Goal: Task Accomplishment & Management: Use online tool/utility

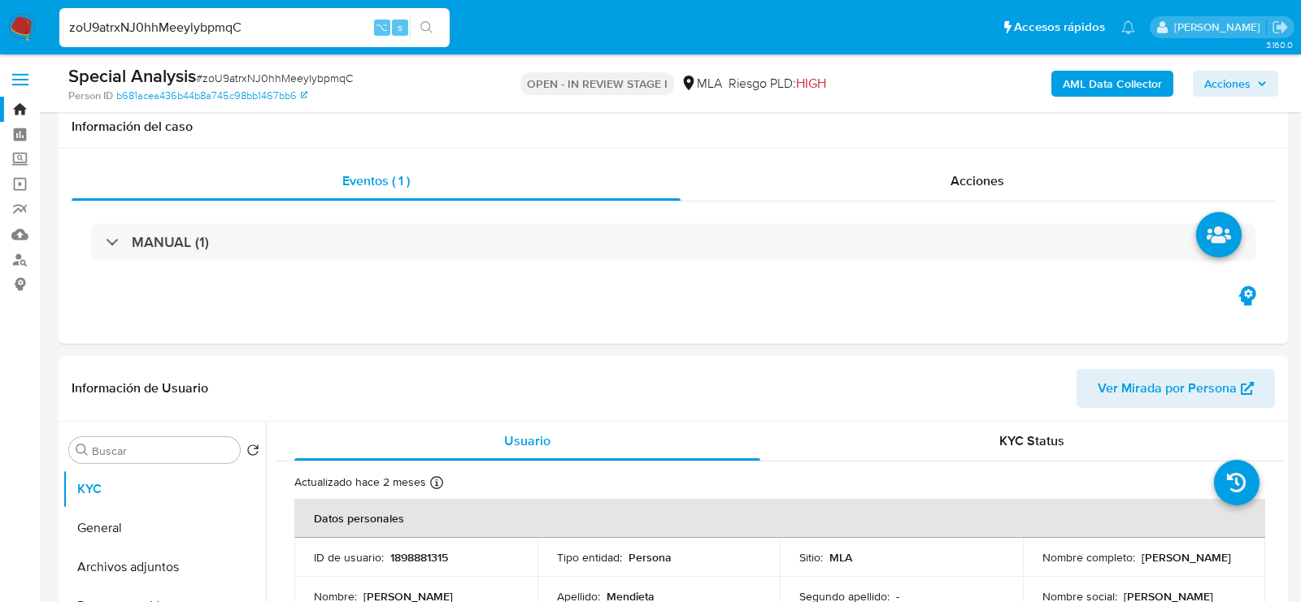
select select "10"
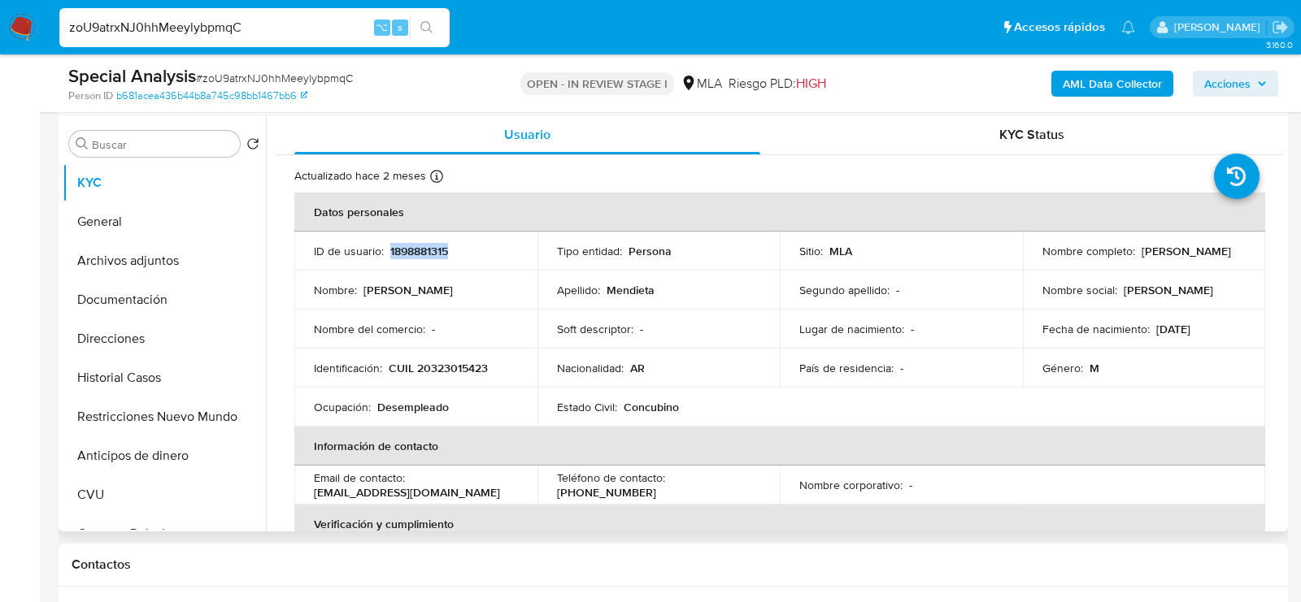
copy p "[PERSON_NAME]"
drag, startPoint x: 1035, startPoint y: 260, endPoint x: 1164, endPoint y: 260, distance: 129.2
click at [1164, 260] on td "Nombre completo : [PERSON_NAME]" at bounding box center [1144, 251] width 243 height 39
click at [498, 372] on div "Identificación : CUIL 20323015423" at bounding box center [416, 368] width 204 height 15
click at [463, 372] on p "CUIL 20323015423" at bounding box center [438, 368] width 99 height 15
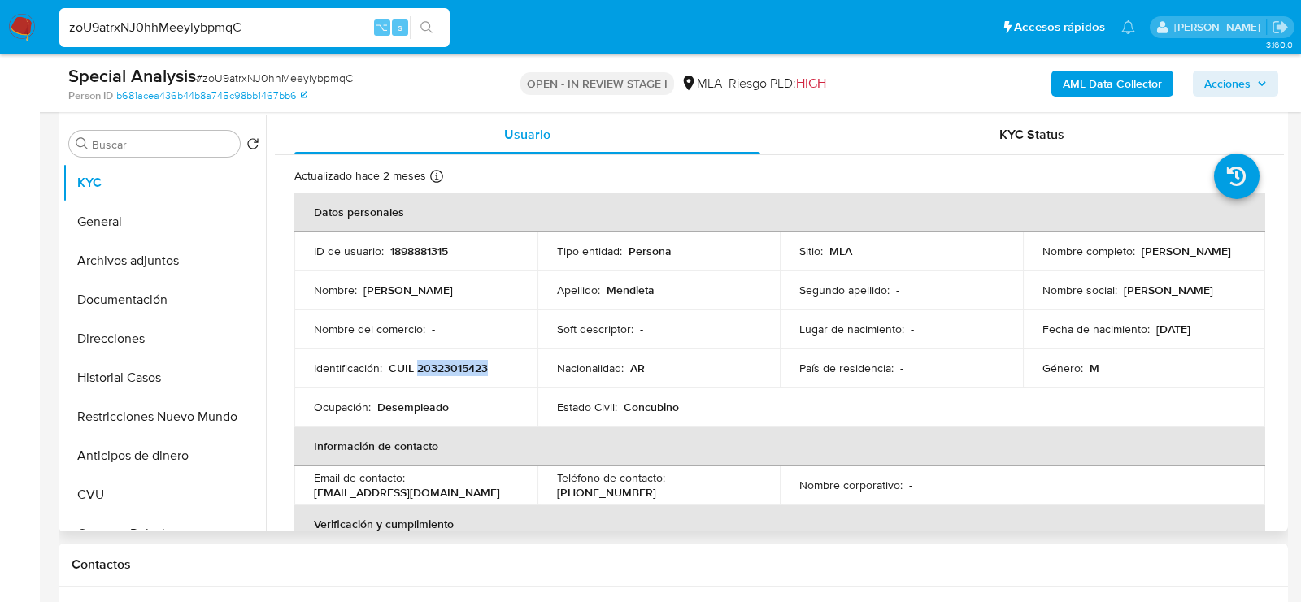
click at [463, 372] on p "CUIL 20323015423" at bounding box center [438, 368] width 99 height 15
copy p "20323015423"
click at [421, 248] on p "1898881315" at bounding box center [419, 251] width 58 height 15
copy p "1898881315"
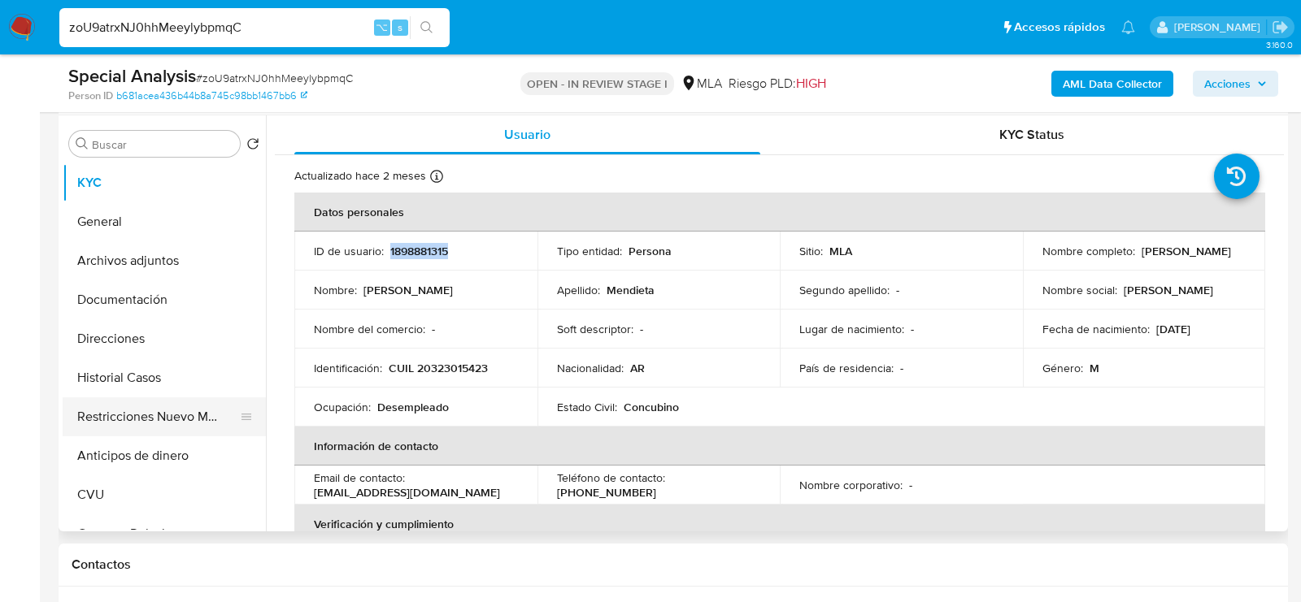
click at [145, 397] on button "Restricciones Nuevo Mundo" at bounding box center [158, 416] width 190 height 39
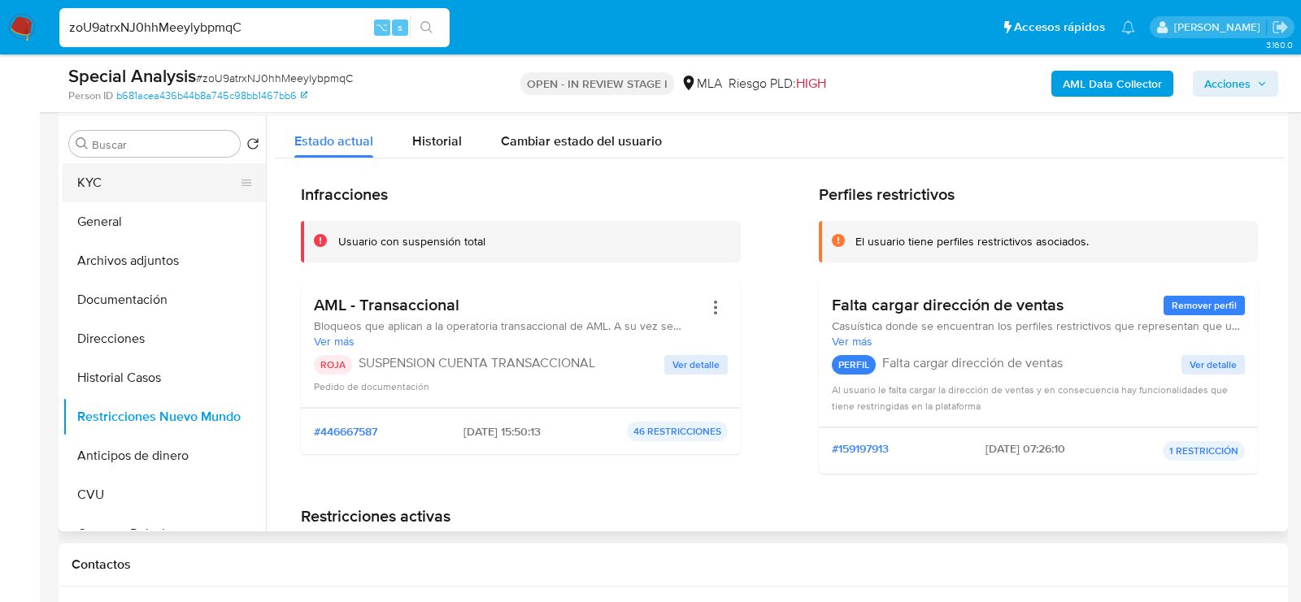
click at [105, 192] on button "KYC" at bounding box center [158, 182] width 190 height 39
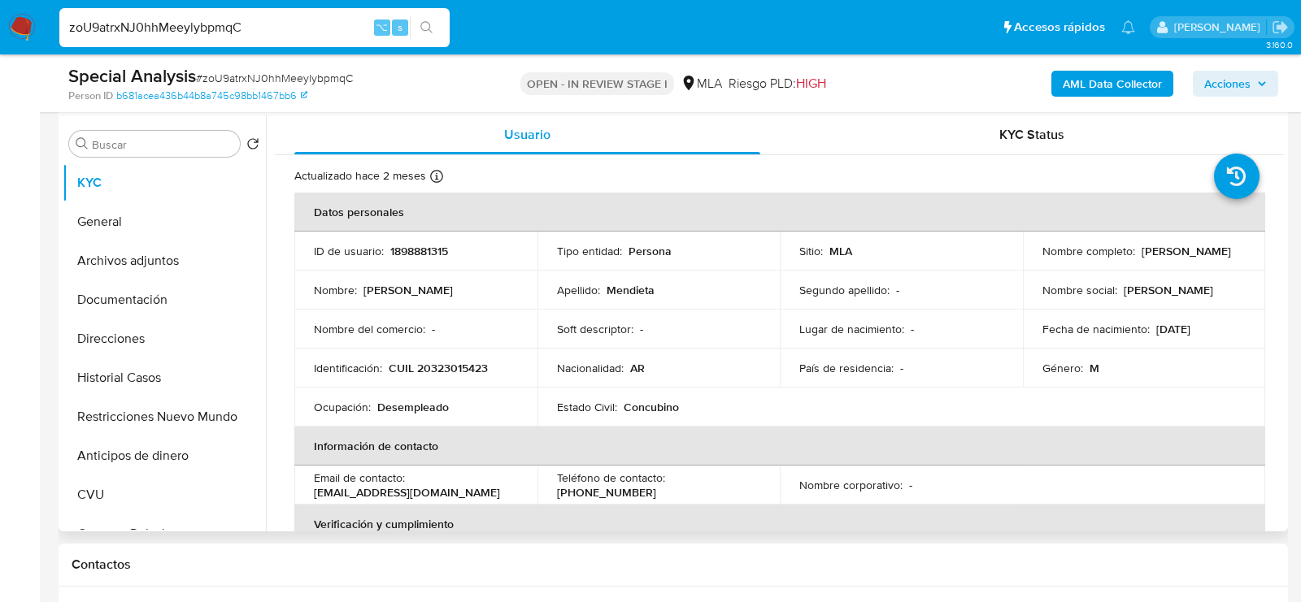
click at [460, 361] on p "CUIL 20323015423" at bounding box center [438, 368] width 99 height 15
copy p "20323015423"
drag, startPoint x: 1037, startPoint y: 258, endPoint x: 1165, endPoint y: 254, distance: 127.7
click at [1165, 254] on div "Nombre completo : [PERSON_NAME]" at bounding box center [1144, 251] width 204 height 15
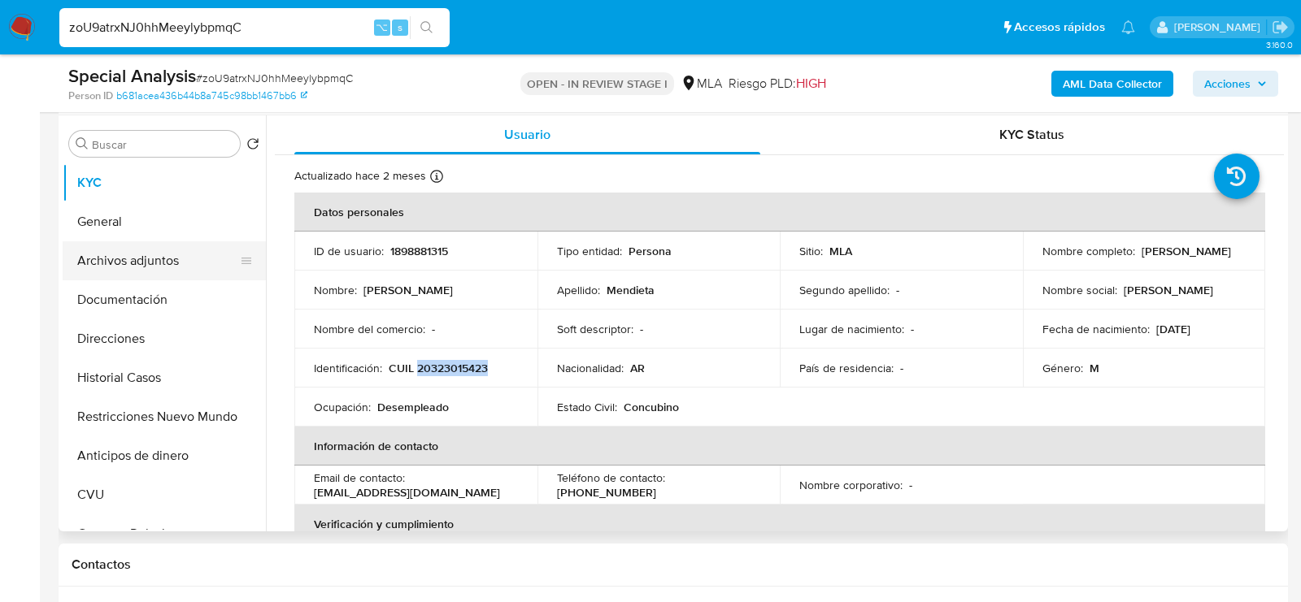
click at [169, 261] on button "Archivos adjuntos" at bounding box center [158, 260] width 190 height 39
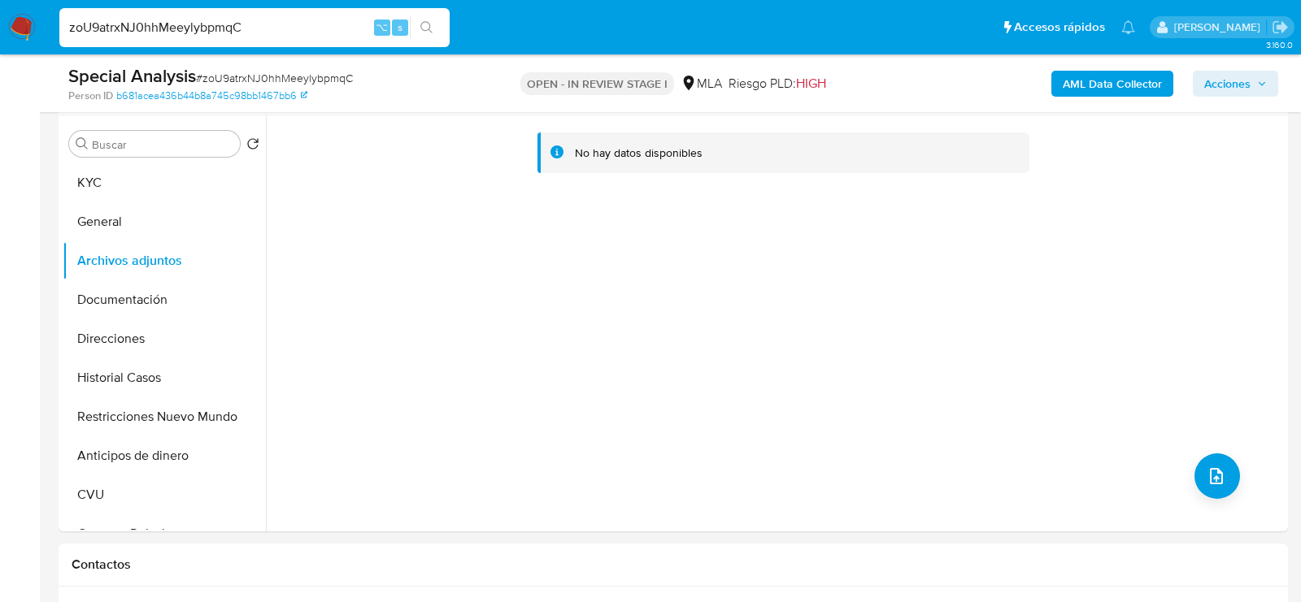
click at [1136, 91] on b "AML Data Collector" at bounding box center [1111, 84] width 99 height 26
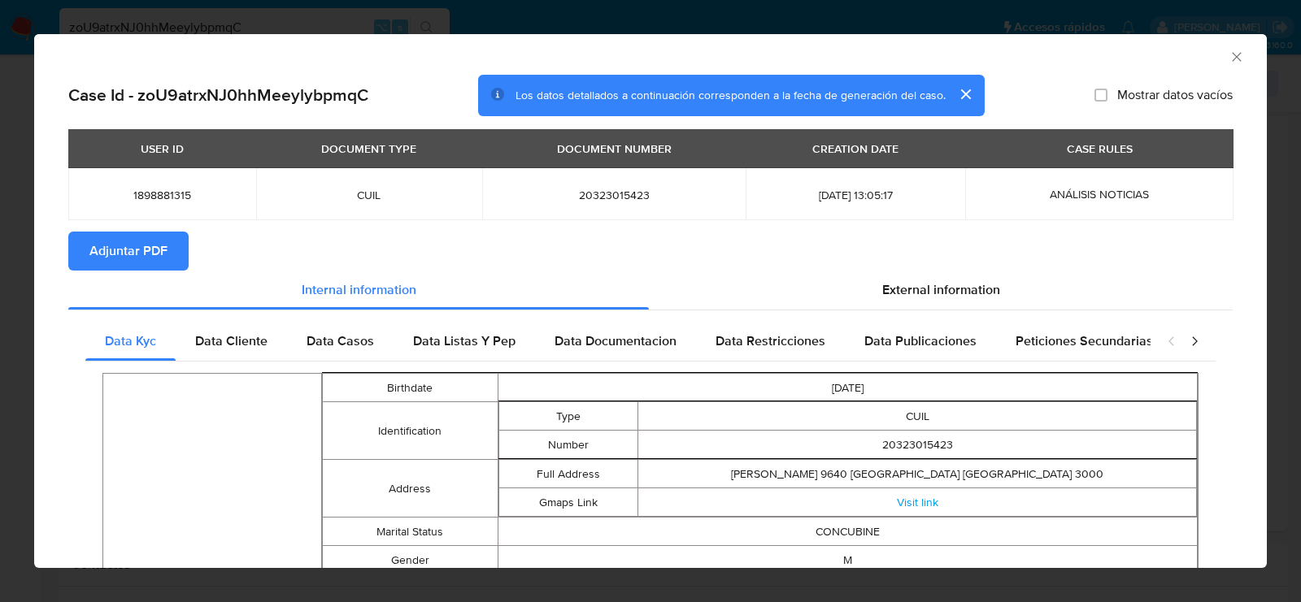
click at [114, 246] on span "Adjuntar PDF" at bounding box center [128, 251] width 78 height 36
click at [1230, 58] on icon "Cerrar ventana" at bounding box center [1236, 57] width 16 height 16
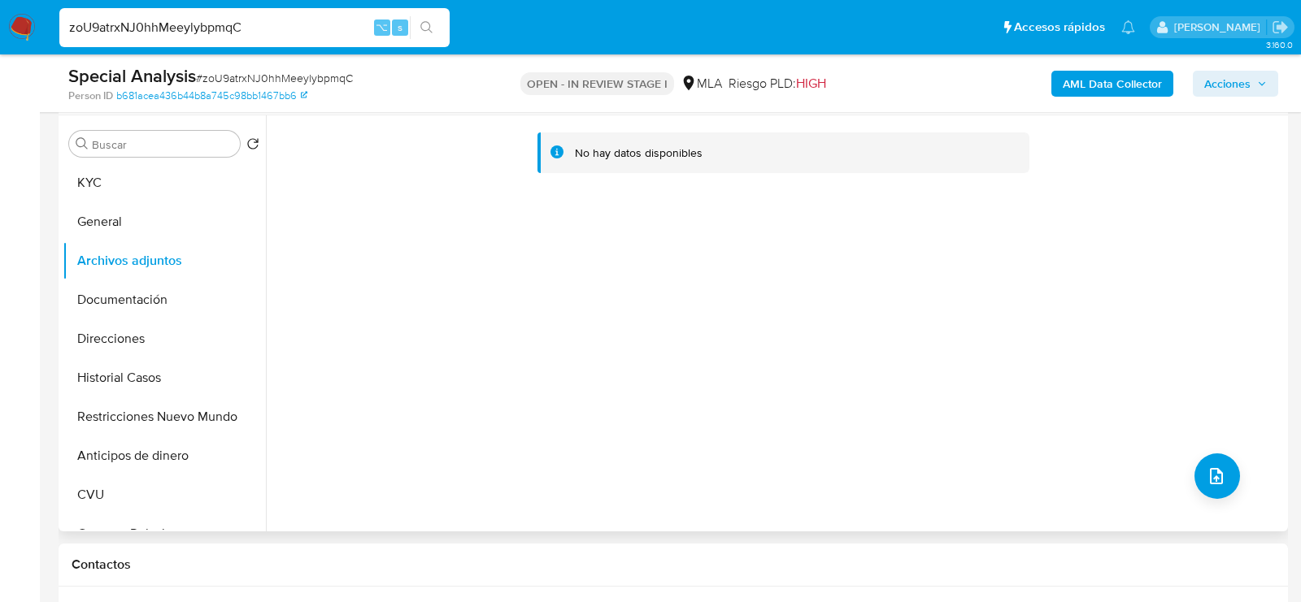
scroll to position [294, 0]
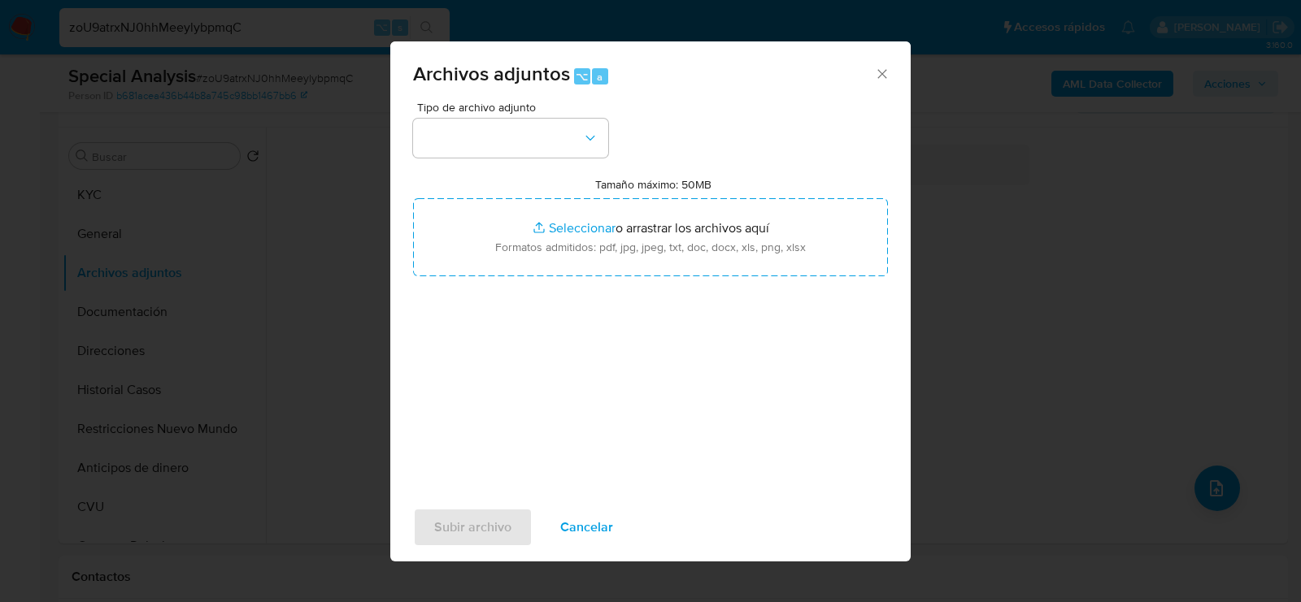
click at [564, 112] on span "Tipo de archivo adjunto" at bounding box center [514, 107] width 195 height 11
click at [564, 124] on button "button" at bounding box center [510, 138] width 195 height 39
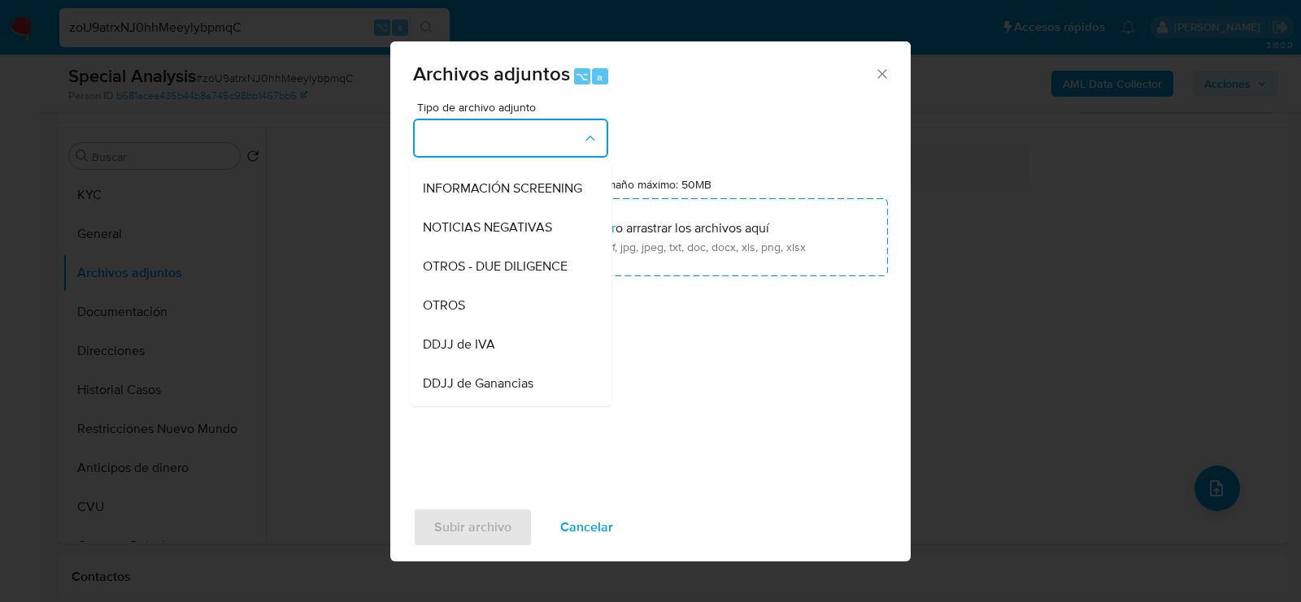
scroll to position [189, 0]
click at [524, 297] on div "OTROS" at bounding box center [506, 304] width 166 height 39
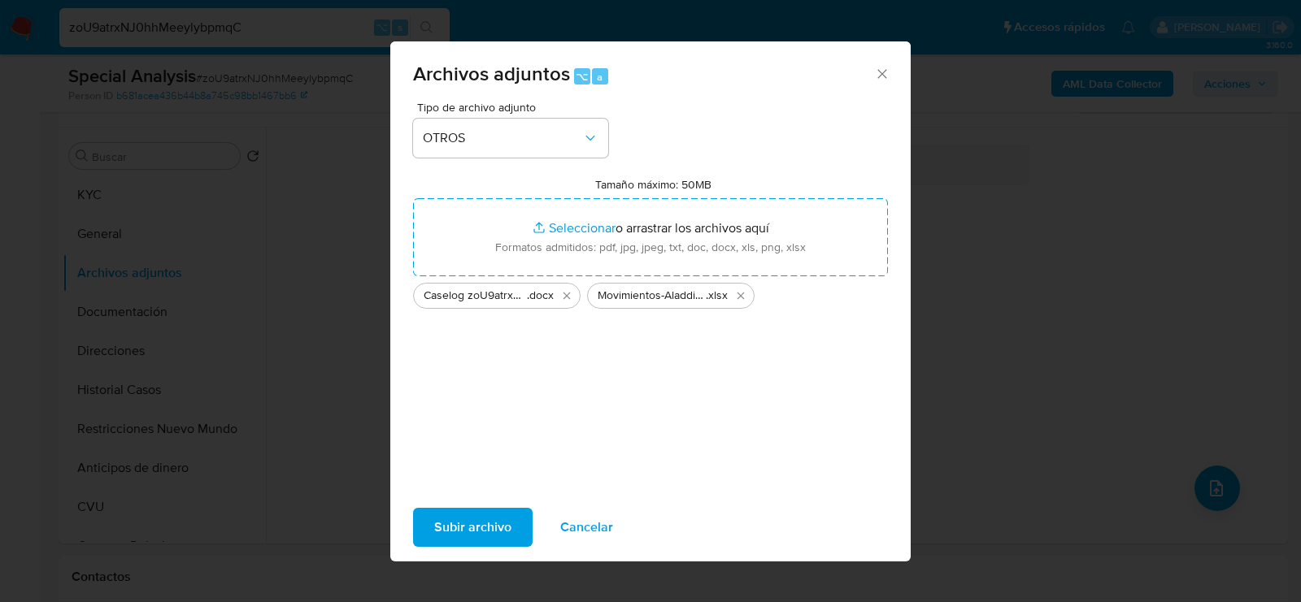
click at [483, 510] on span "Subir archivo" at bounding box center [472, 528] width 77 height 36
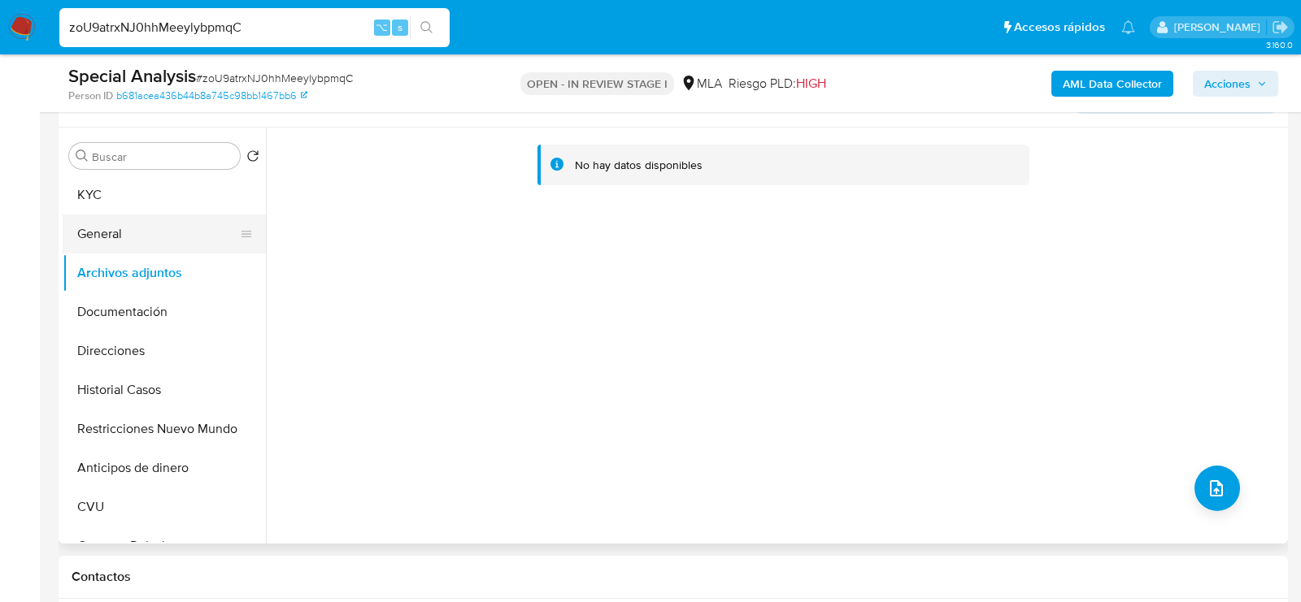
click at [100, 234] on button "General" at bounding box center [158, 234] width 190 height 39
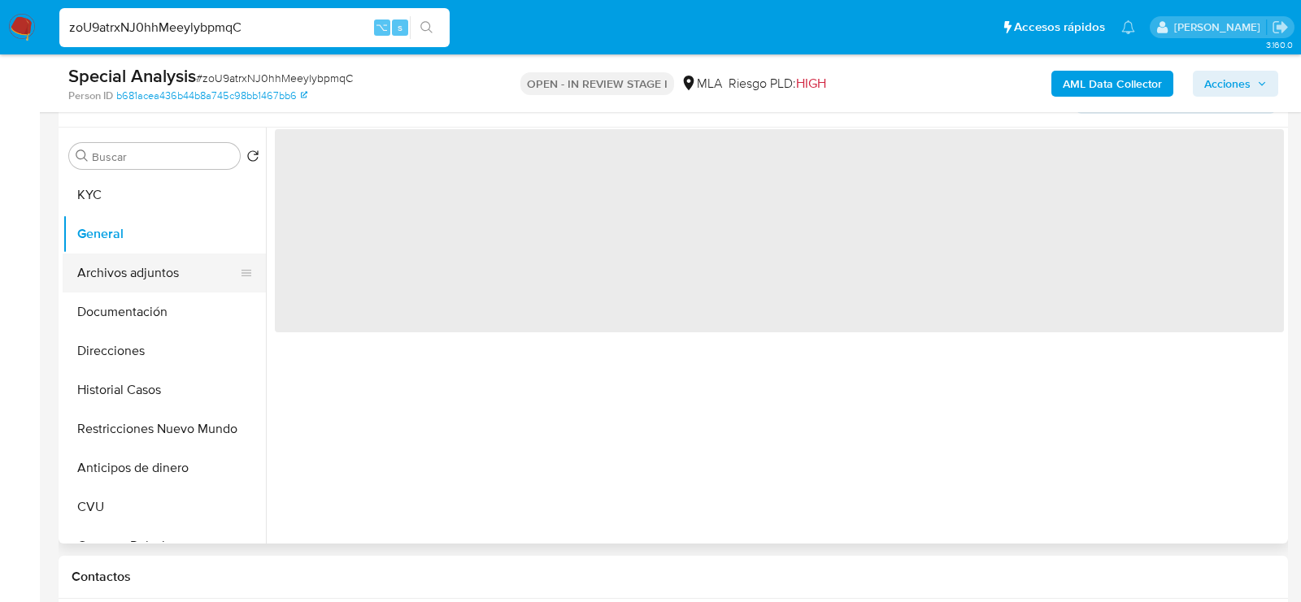
click at [107, 258] on button "Archivos adjuntos" at bounding box center [158, 273] width 190 height 39
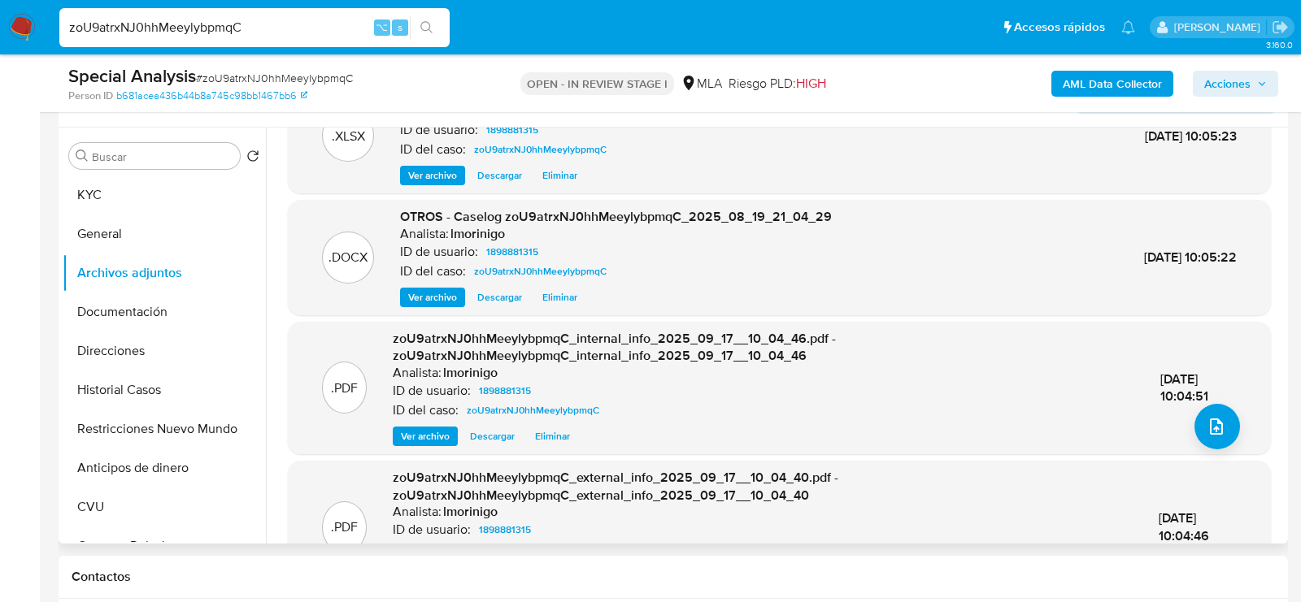
scroll to position [126, 0]
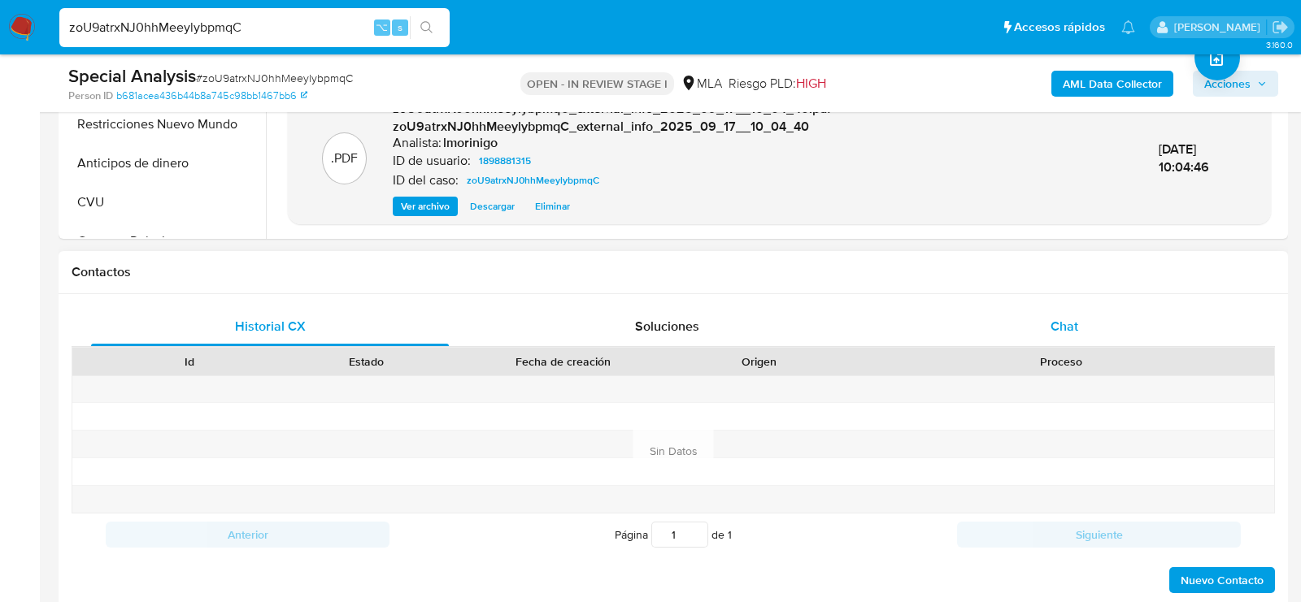
click at [1061, 332] on span "Chat" at bounding box center [1064, 326] width 28 height 19
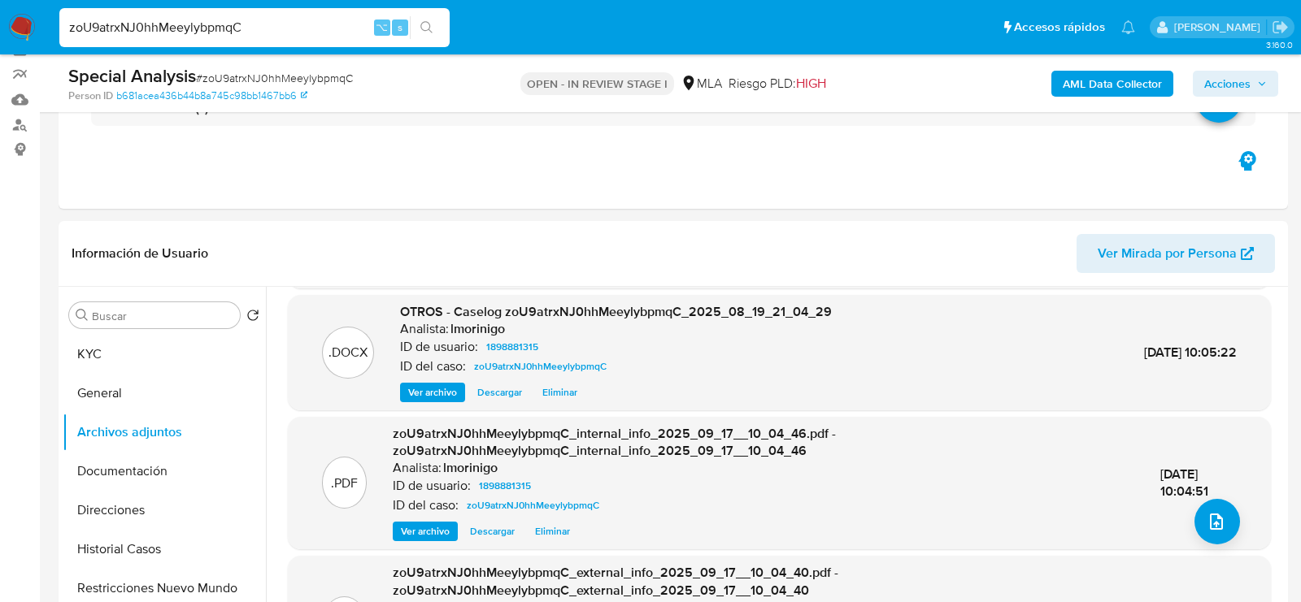
scroll to position [0, 0]
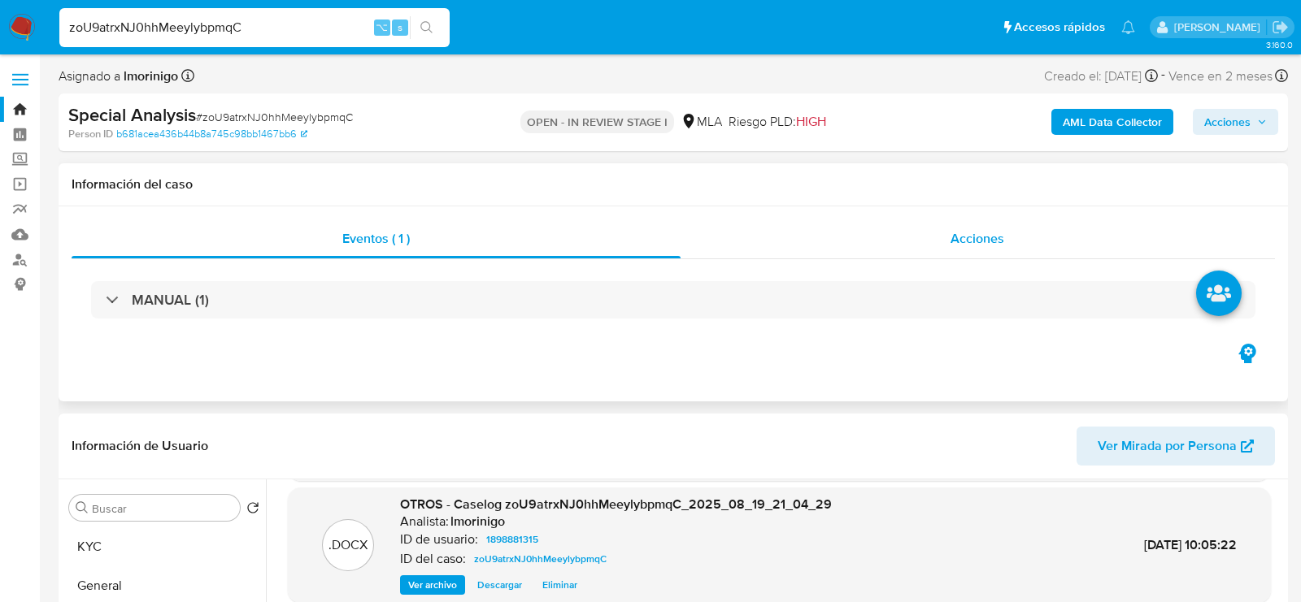
click at [1020, 220] on div "Acciones" at bounding box center [977, 238] width 595 height 39
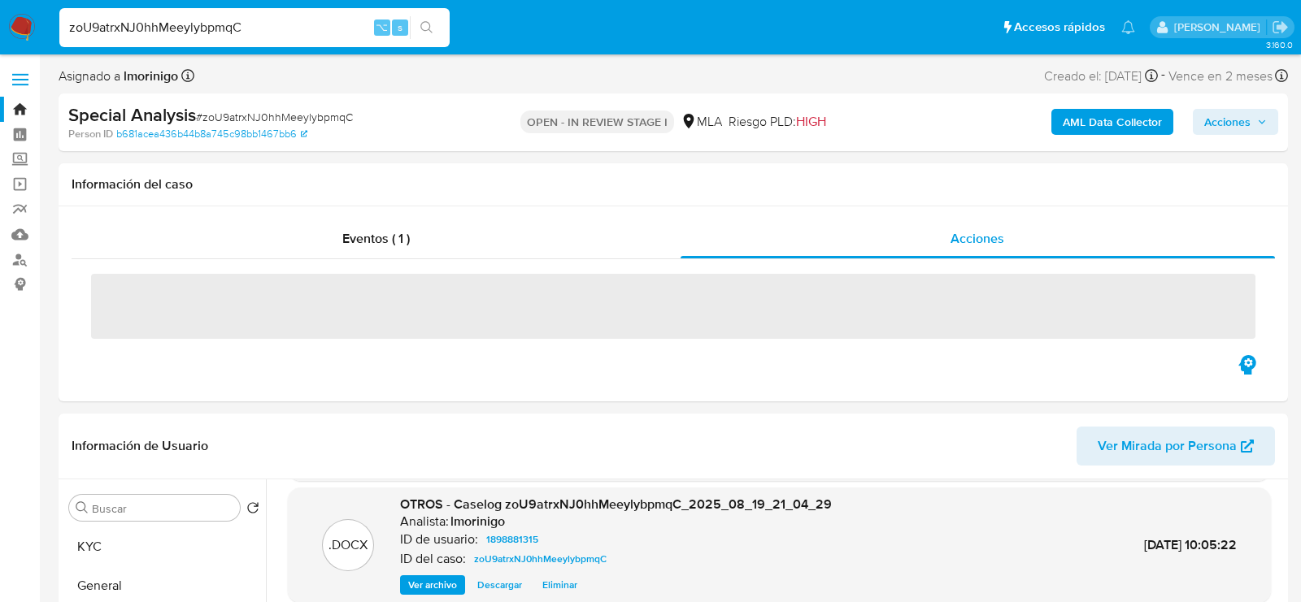
click at [1210, 130] on span "Acciones" at bounding box center [1227, 122] width 46 height 26
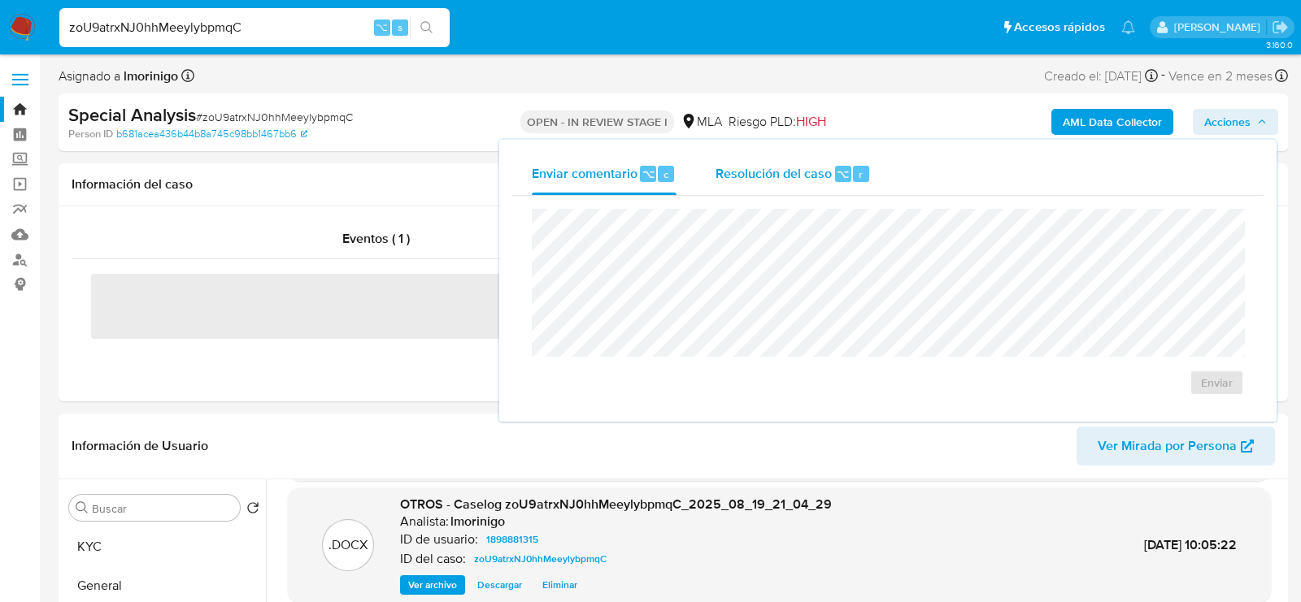
click at [794, 167] on span "Resolución del caso" at bounding box center [773, 173] width 116 height 19
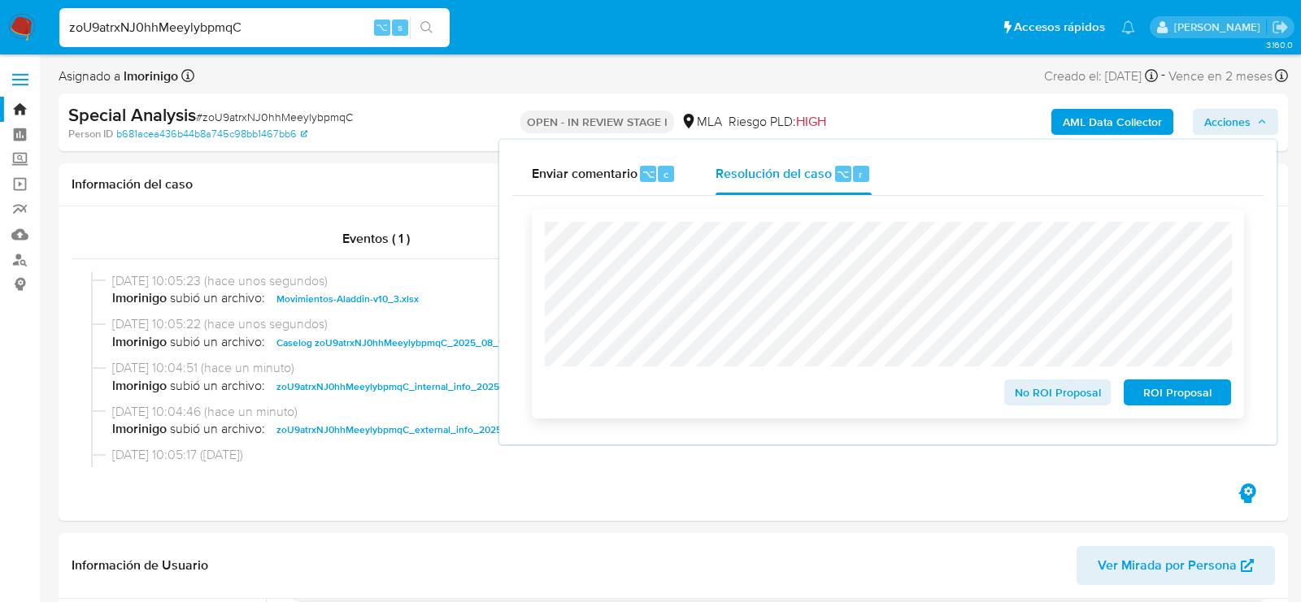
click at [1168, 404] on span "ROI Proposal" at bounding box center [1177, 392] width 85 height 23
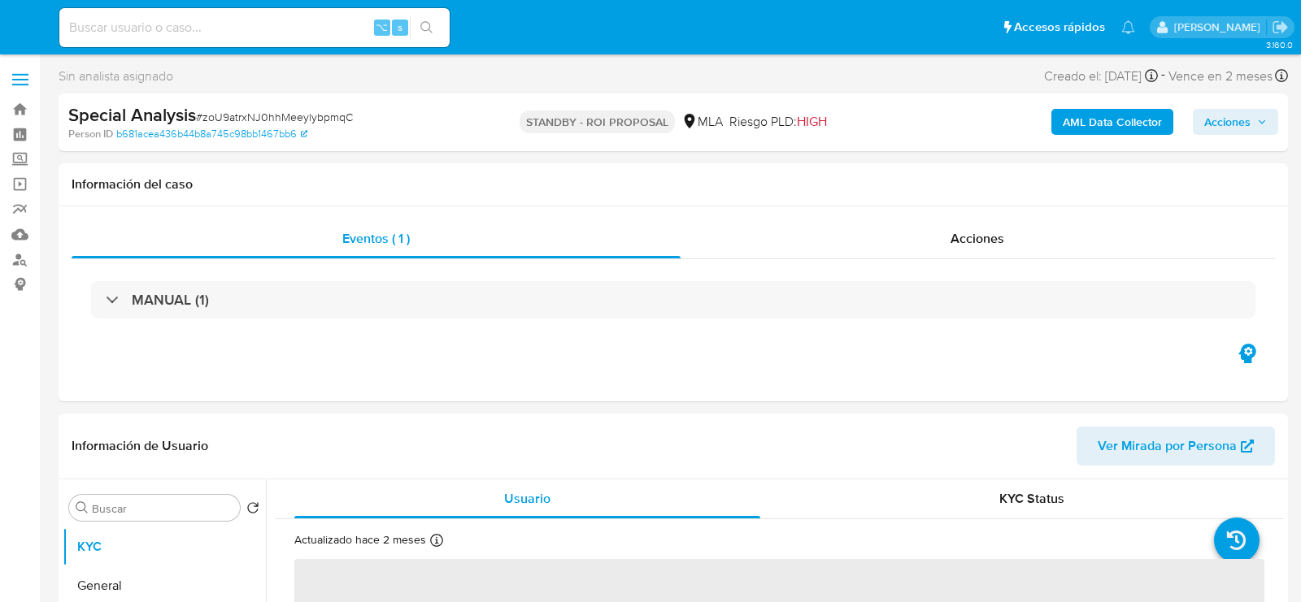
select select "10"
click at [225, 5] on div "⌥ s" at bounding box center [254, 28] width 390 height 46
click at [222, 24] on input at bounding box center [254, 27] width 390 height 21
paste input "u913jzhLGLwMP1hGvUyeynkH"
type input "u913jzhLGLwMP1hGvUyeynkH"
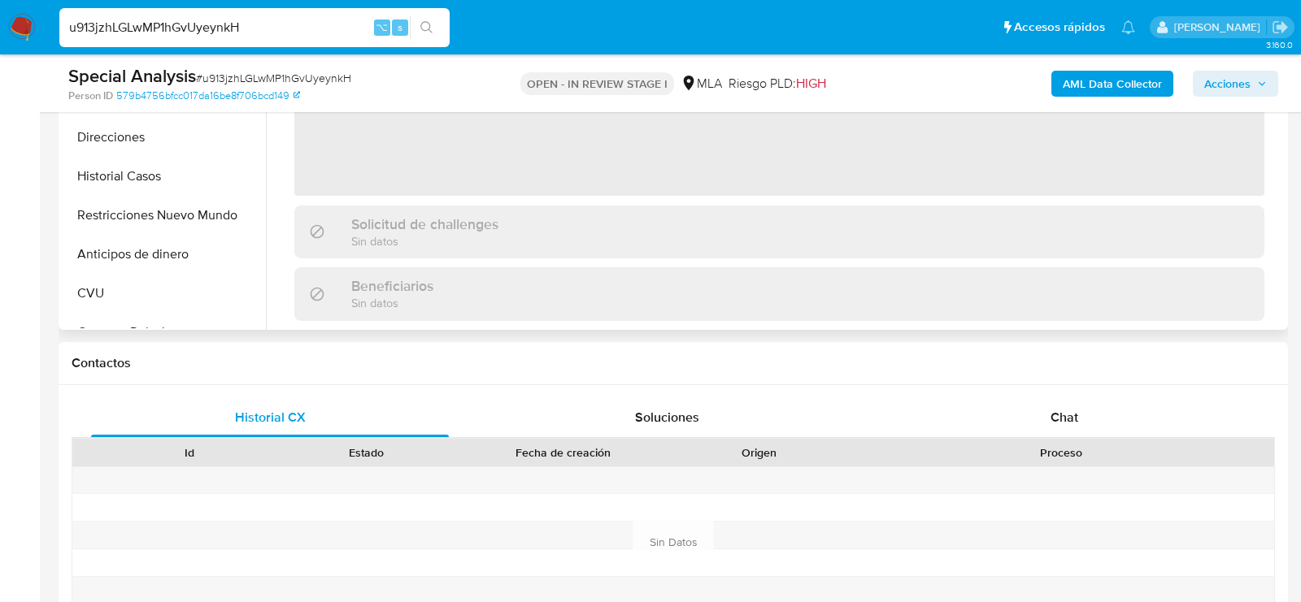
select select "10"
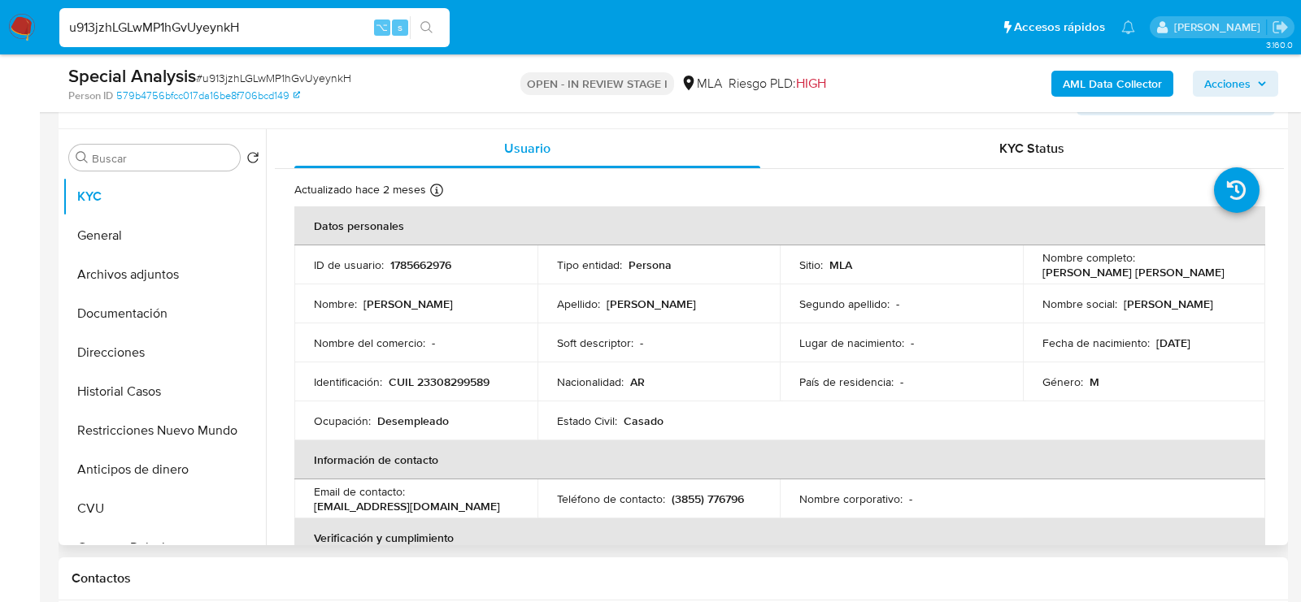
scroll to position [244, 0]
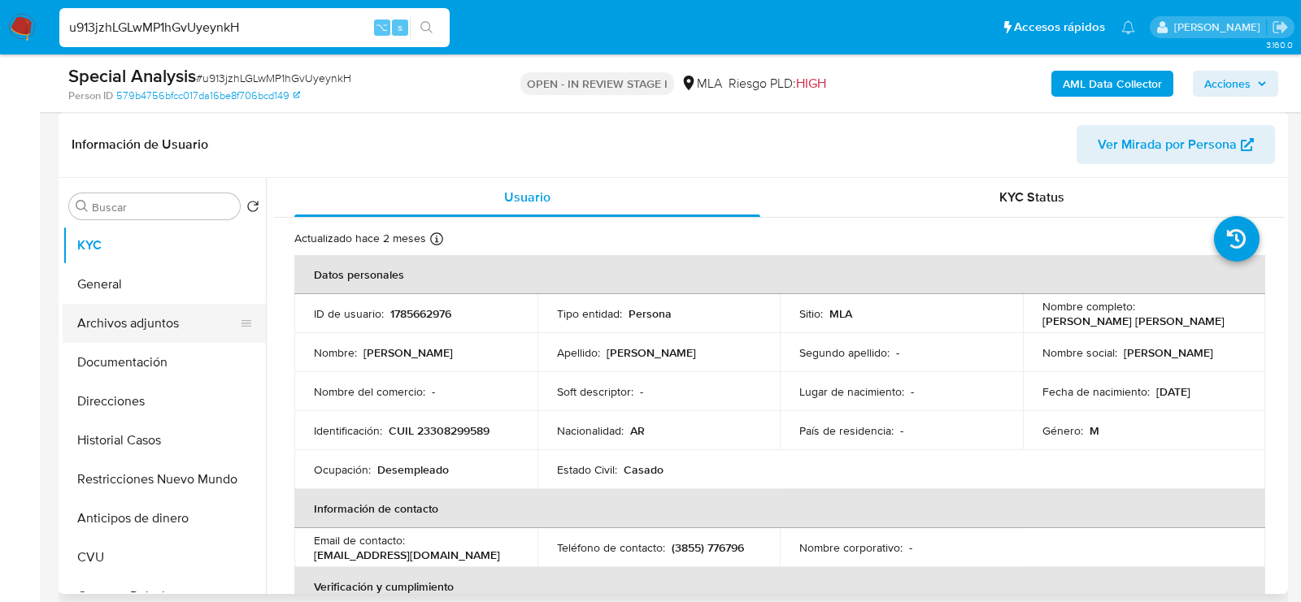
click at [111, 330] on button "Archivos adjuntos" at bounding box center [158, 323] width 190 height 39
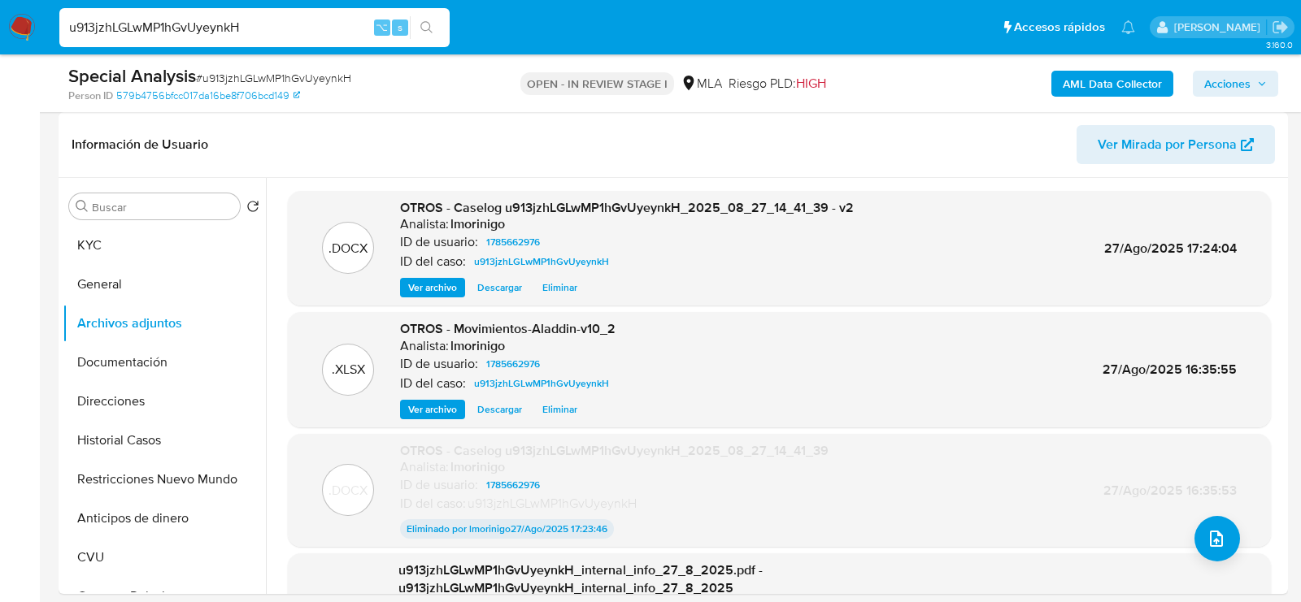
click at [568, 287] on span "Eliminar" at bounding box center [559, 288] width 35 height 16
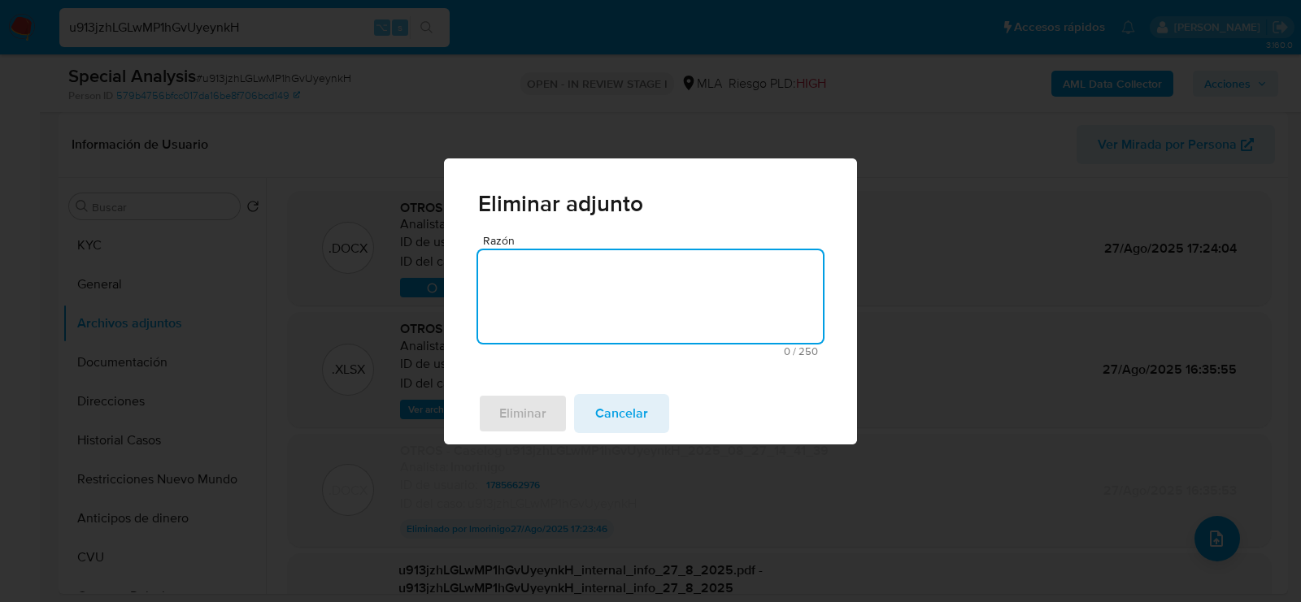
click at [606, 299] on textarea "Razón" at bounding box center [650, 296] width 345 height 93
click at [536, 384] on div "Eliminar Cancelar" at bounding box center [650, 414] width 413 height 62
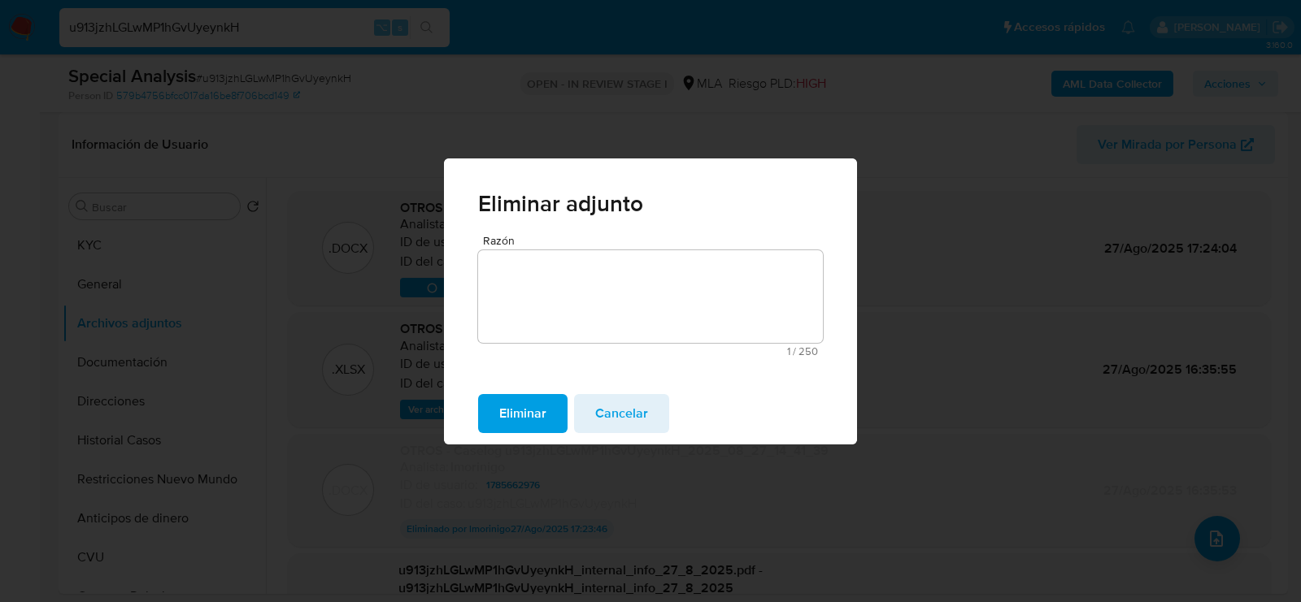
click at [536, 405] on span "Eliminar" at bounding box center [522, 414] width 47 height 36
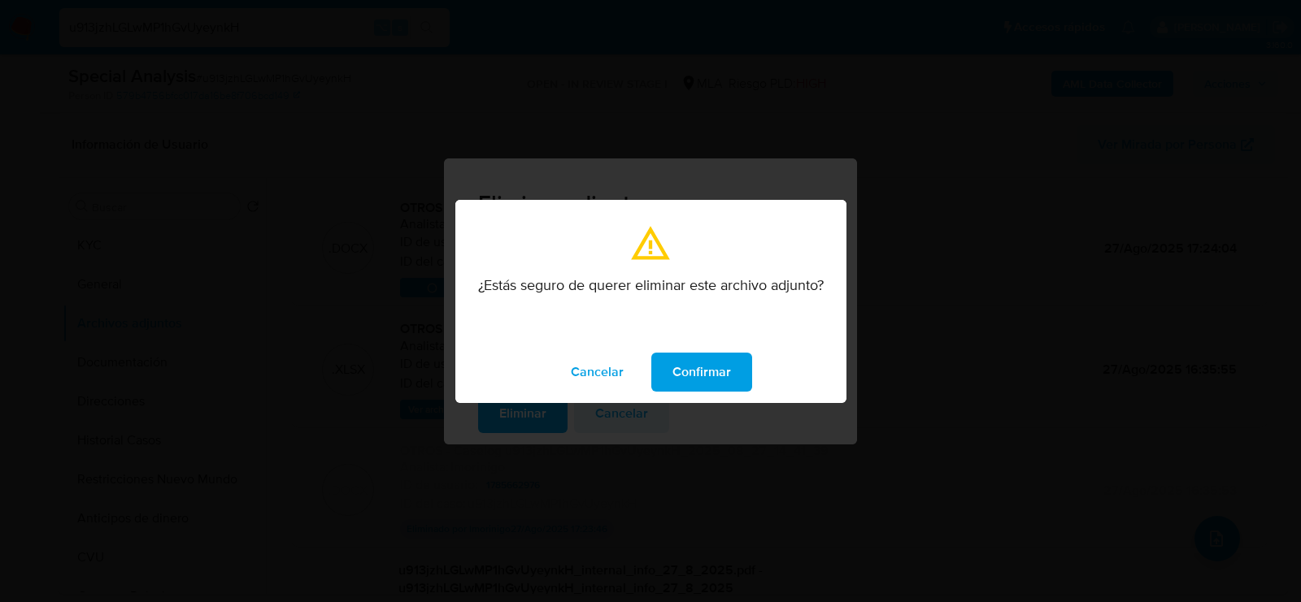
click at [682, 360] on span "Confirmar" at bounding box center [701, 372] width 59 height 36
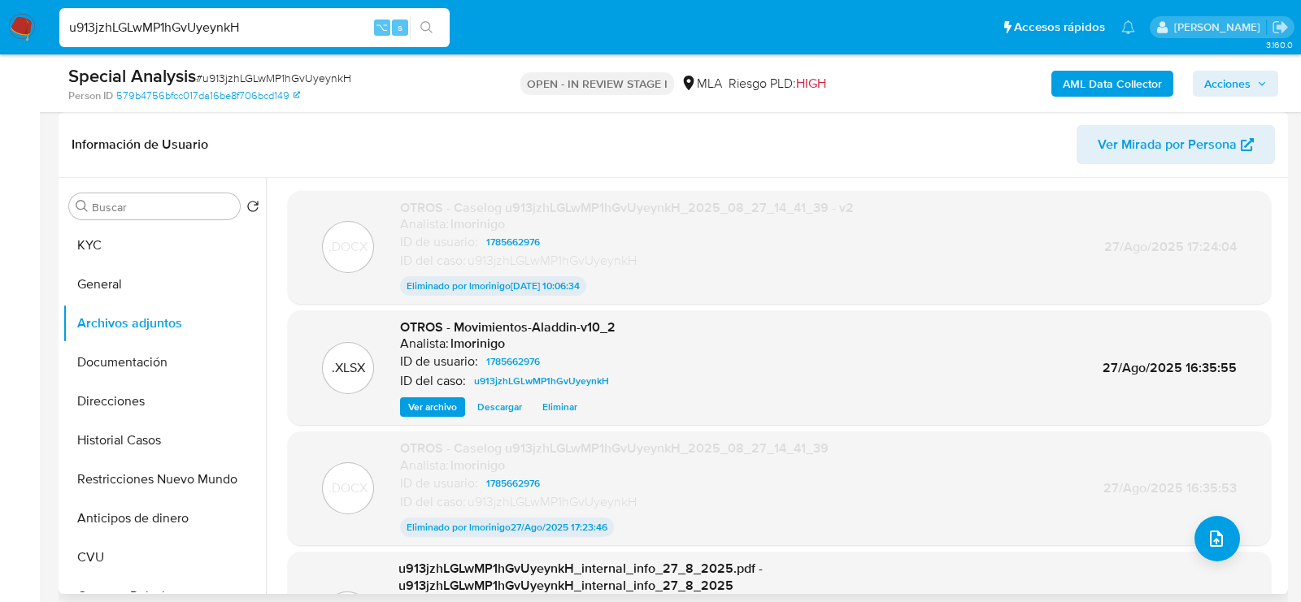
scroll to position [294, 0]
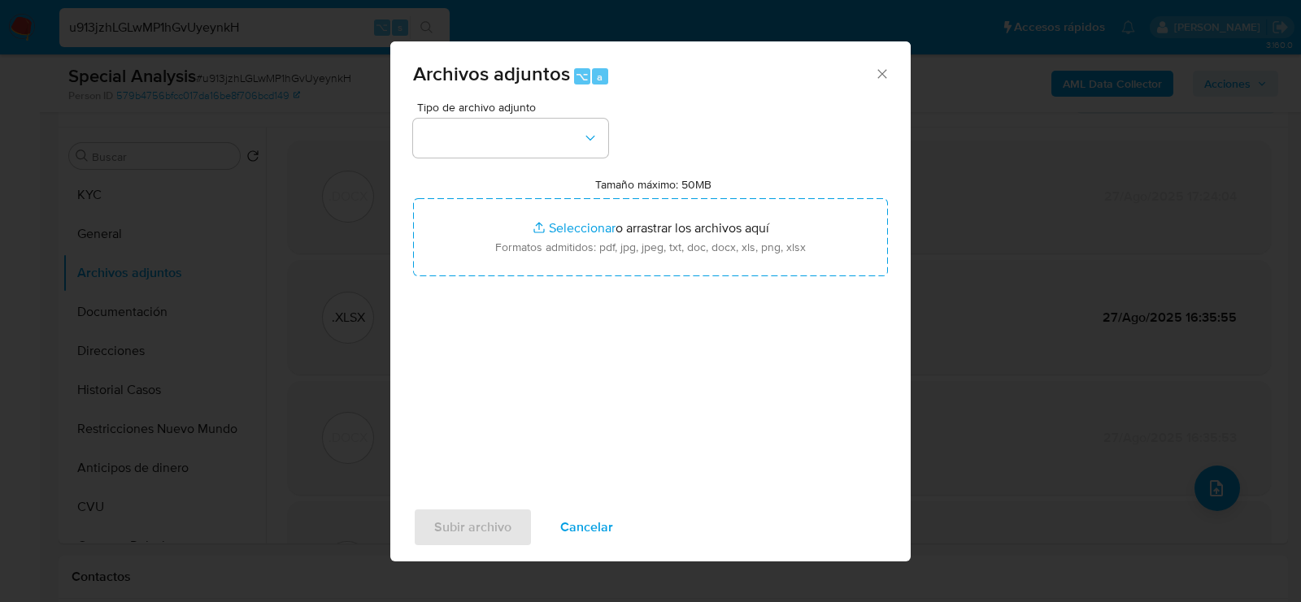
click at [538, 117] on div "Tipo de archivo adjunto" at bounding box center [510, 130] width 195 height 56
click at [538, 132] on button "button" at bounding box center [510, 138] width 195 height 39
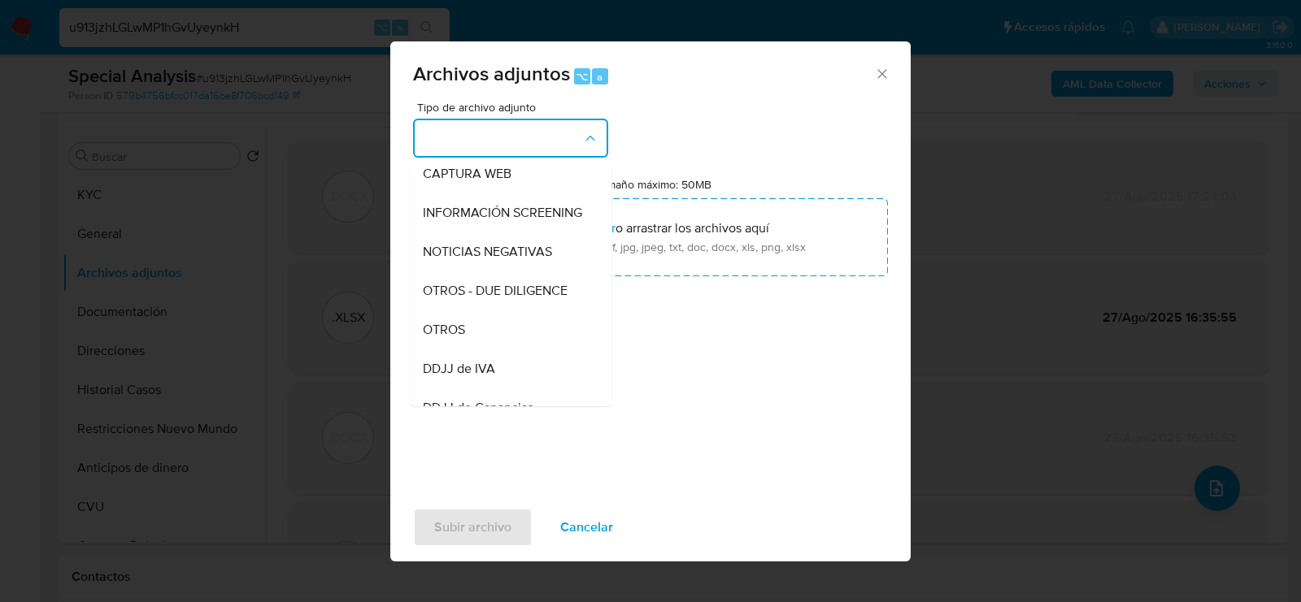
scroll to position [164, 0]
click at [506, 315] on div "OTROS" at bounding box center [506, 330] width 166 height 39
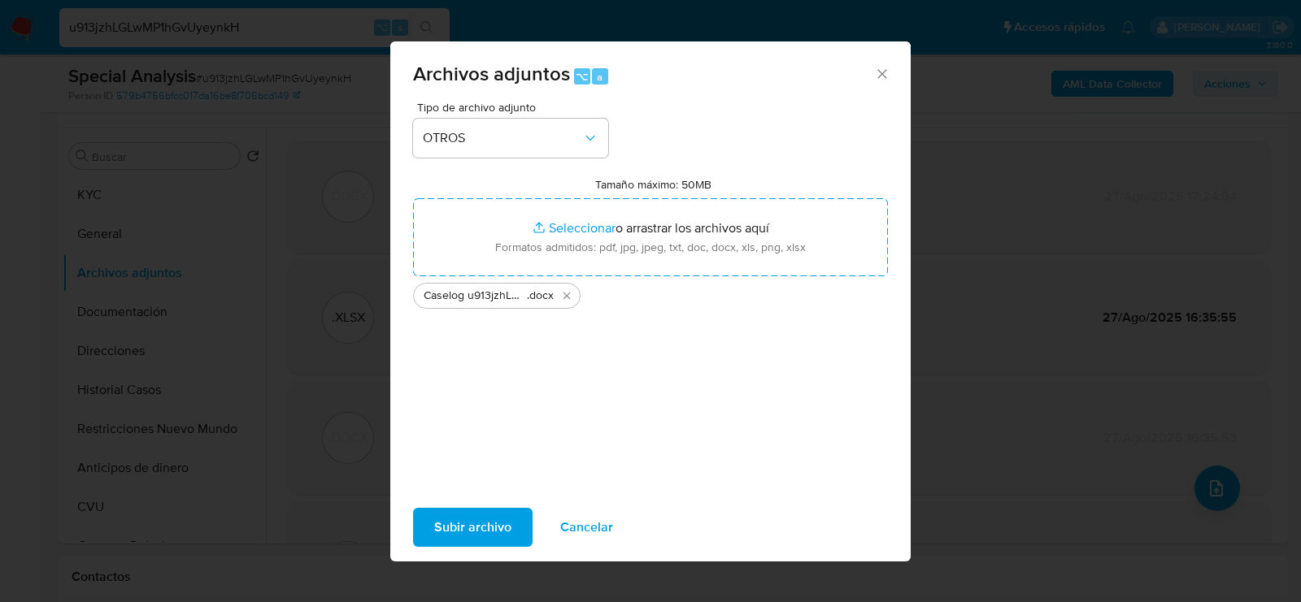
click at [461, 533] on span "Subir archivo" at bounding box center [472, 528] width 77 height 36
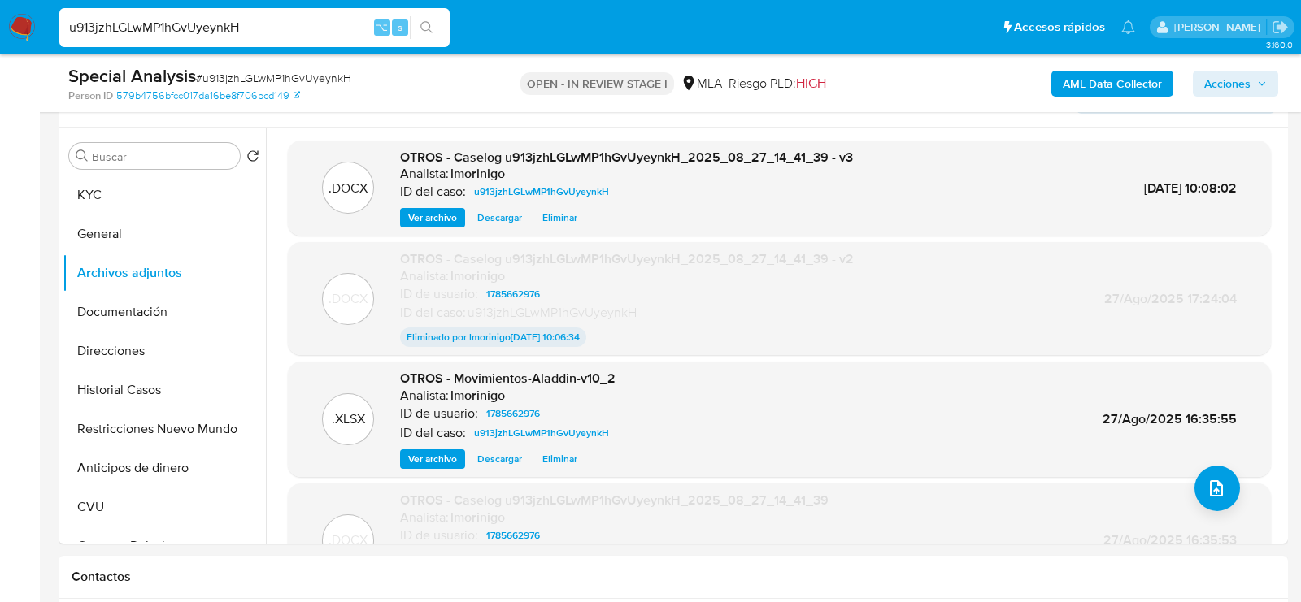
click at [1215, 81] on span "Acciones" at bounding box center [1227, 84] width 46 height 26
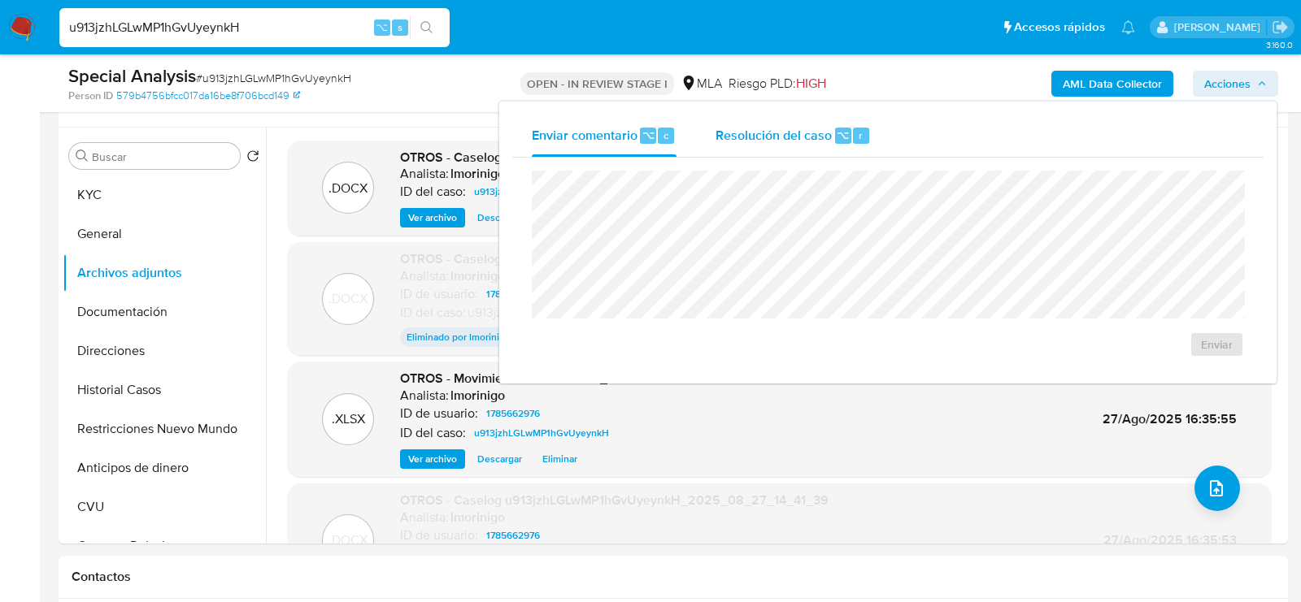
click at [865, 128] on div "⌥ r" at bounding box center [852, 136] width 34 height 16
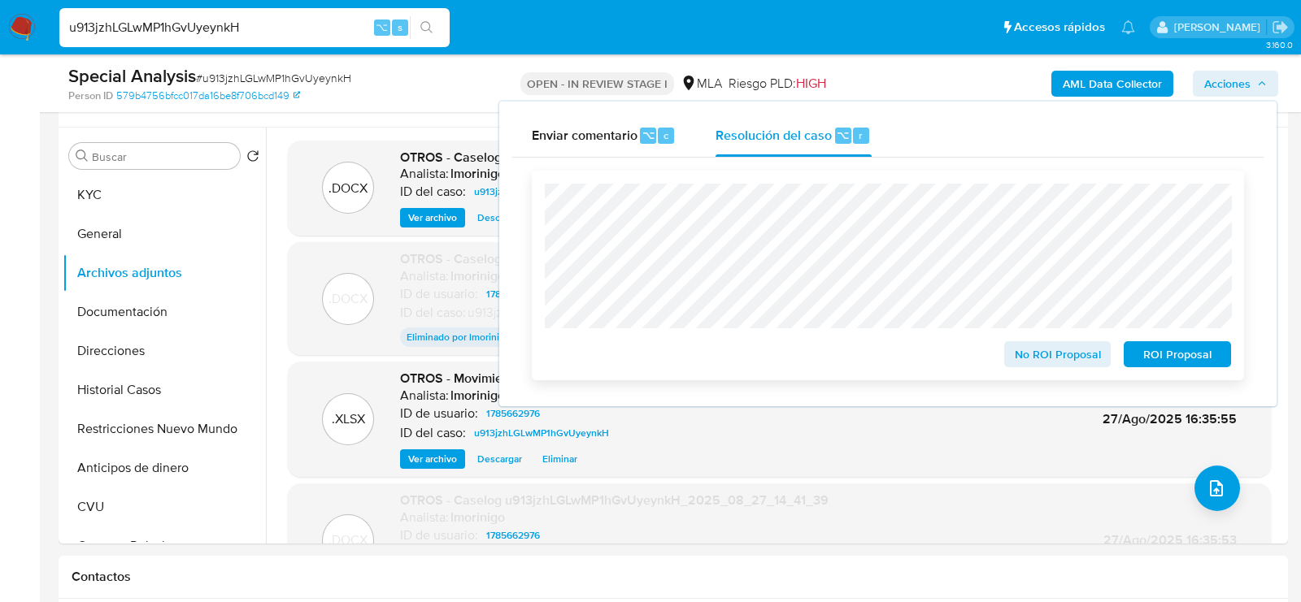
click at [1178, 361] on span "ROI Proposal" at bounding box center [1177, 354] width 85 height 23
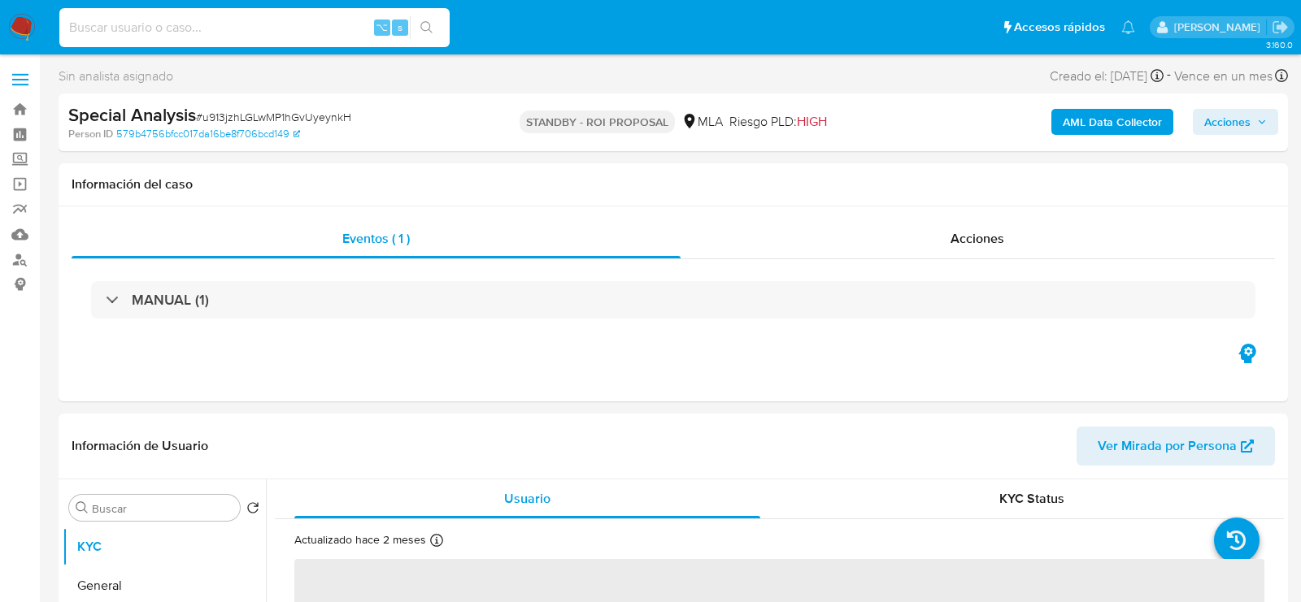
click at [309, 20] on input at bounding box center [254, 27] width 390 height 21
paste input "AcmQwcuWw3F7al36qe9qQnd8"
type input "AcmQwcuWw3F7al36qe9qQnd8"
select select "10"
type input "AcmQwcuWw3F7al36qe9qQnd8"
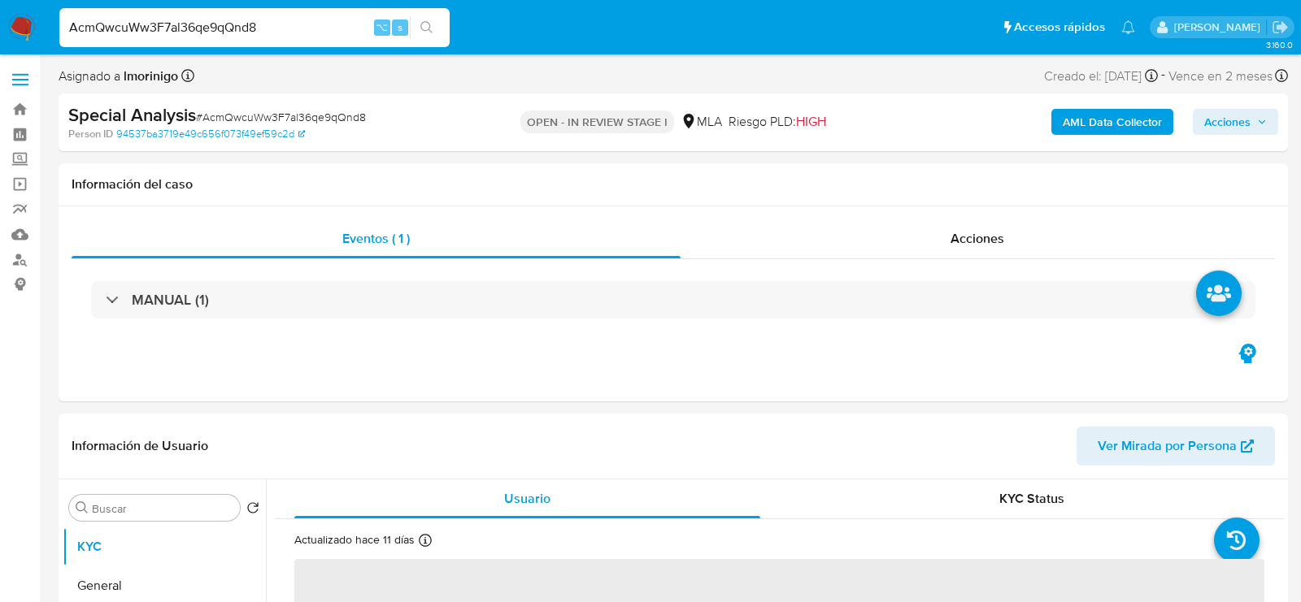
select select "10"
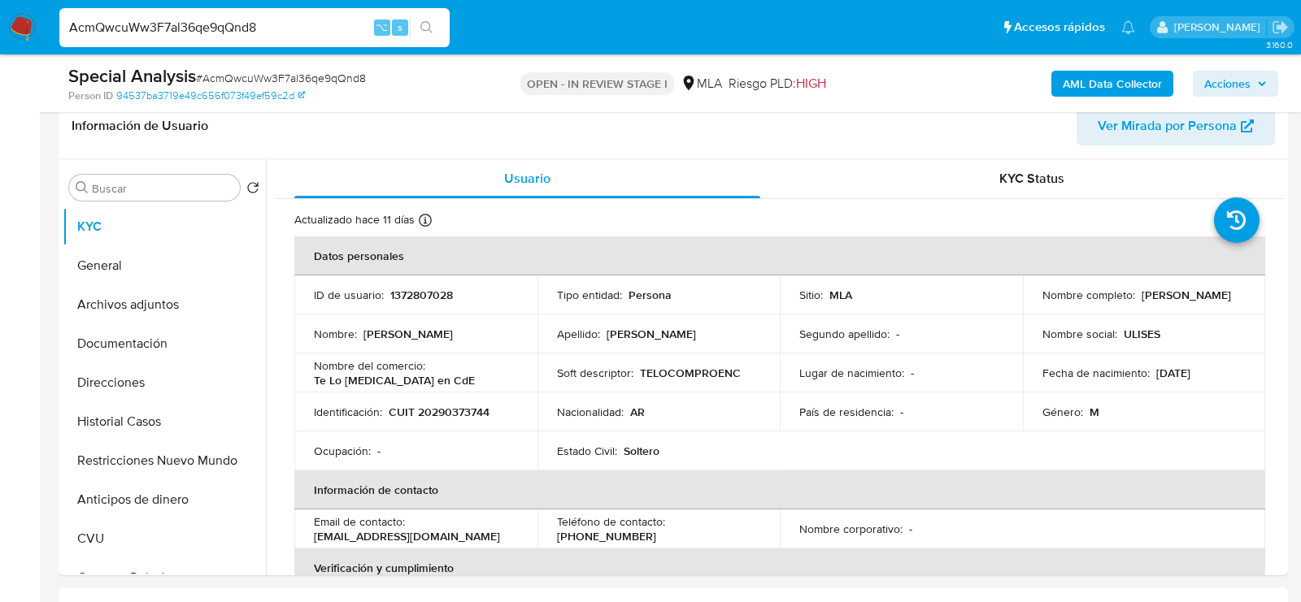
scroll to position [266, 0]
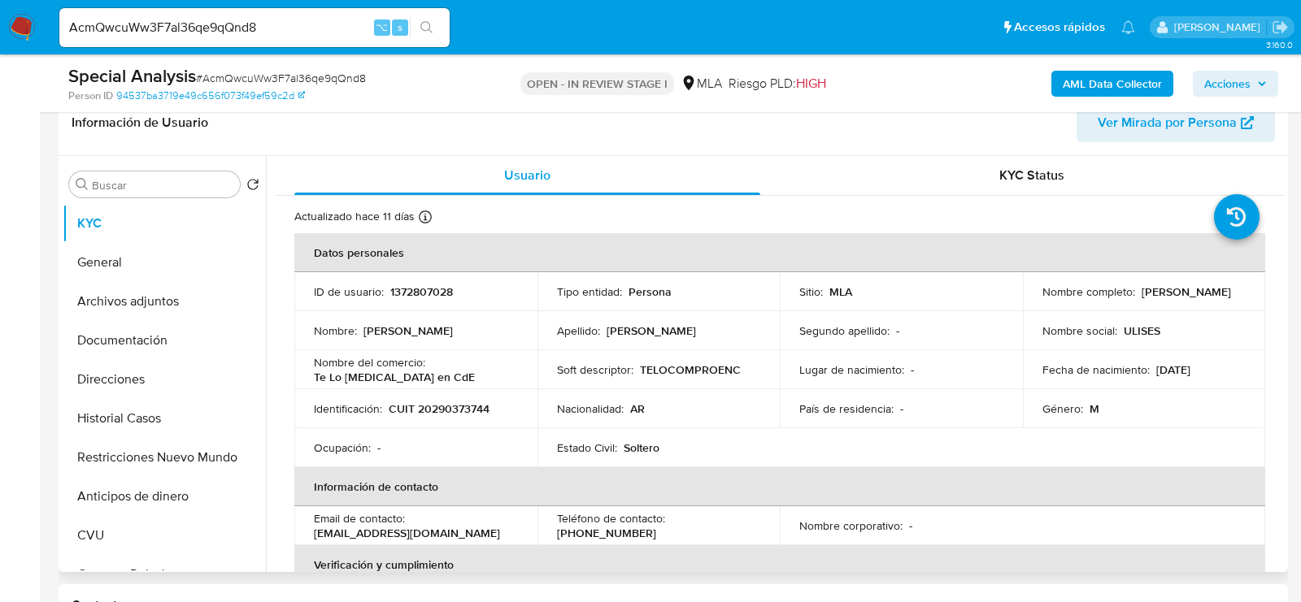
click at [422, 299] on td "ID de usuario : 1372807028" at bounding box center [415, 291] width 243 height 39
click at [420, 293] on p "1372807028" at bounding box center [421, 291] width 63 height 15
copy p "1372807028"
